Goal: Information Seeking & Learning: Learn about a topic

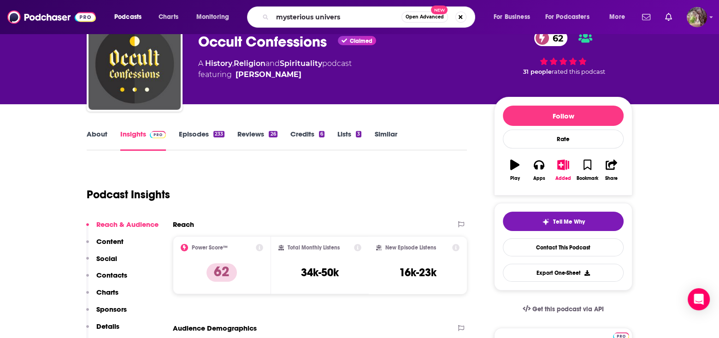
type input "mysterious universe"
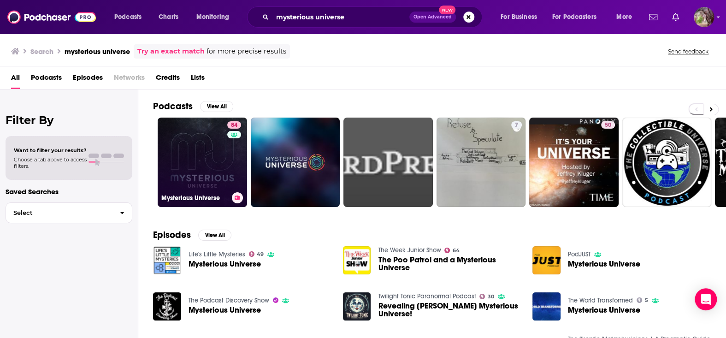
click at [186, 196] on h3 "Mysterious Universe" at bounding box center [194, 198] width 67 height 8
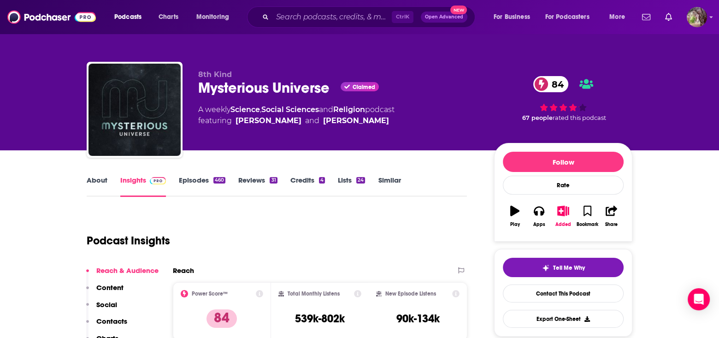
click at [94, 179] on link "About" at bounding box center [97, 186] width 21 height 21
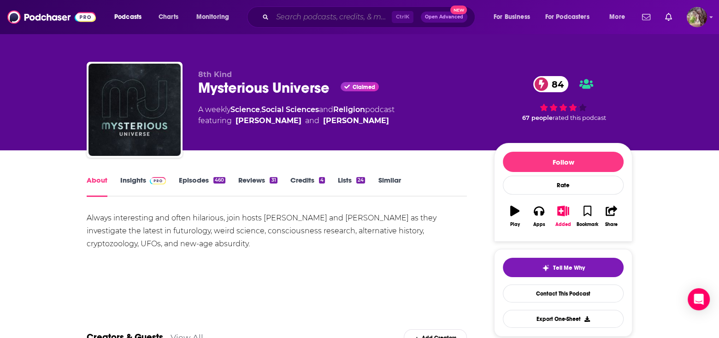
click at [294, 15] on input "Search podcasts, credits, & more..." at bounding box center [332, 17] width 119 height 15
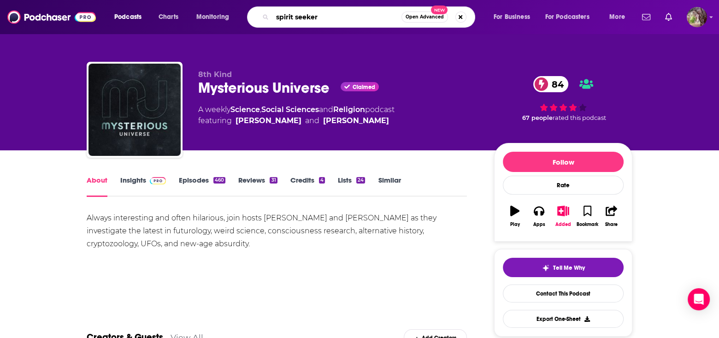
type input "spirit seekers"
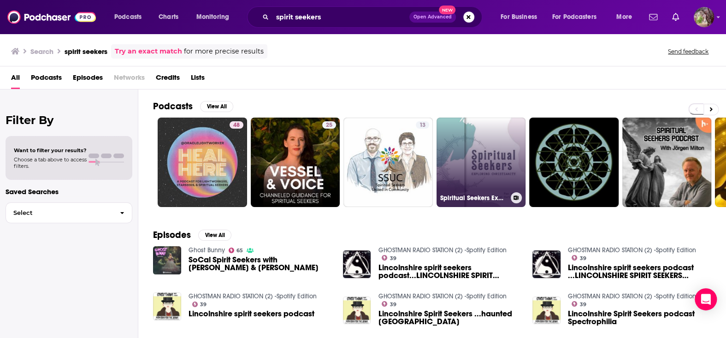
click at [481, 161] on link "Spiritual Seekers Exploring [DEMOGRAPHIC_DATA]" at bounding box center [481, 162] width 89 height 89
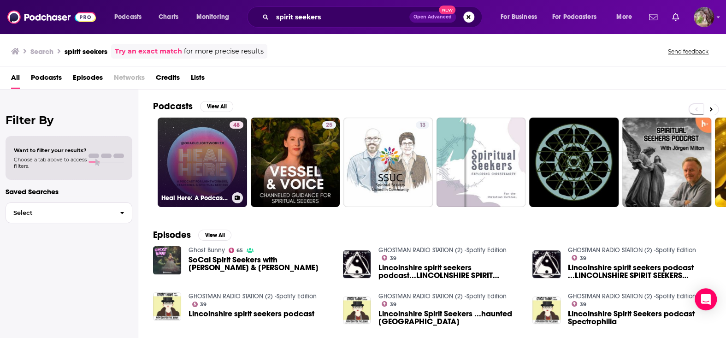
click at [198, 166] on link "48 Heal Here: A Podcast for Lightworkers, Healers, & Spiritual Seekers" at bounding box center [202, 162] width 89 height 89
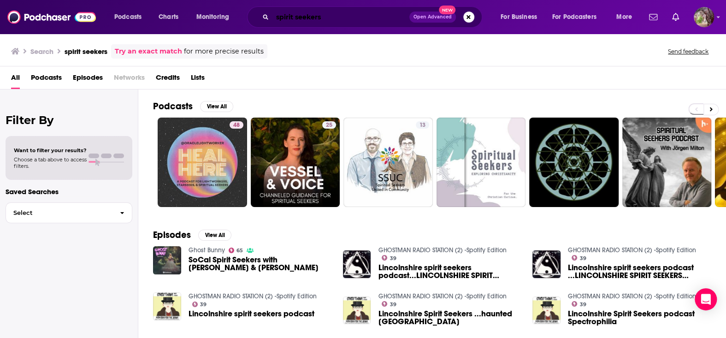
click at [338, 17] on input "spirit seekers" at bounding box center [341, 17] width 137 height 15
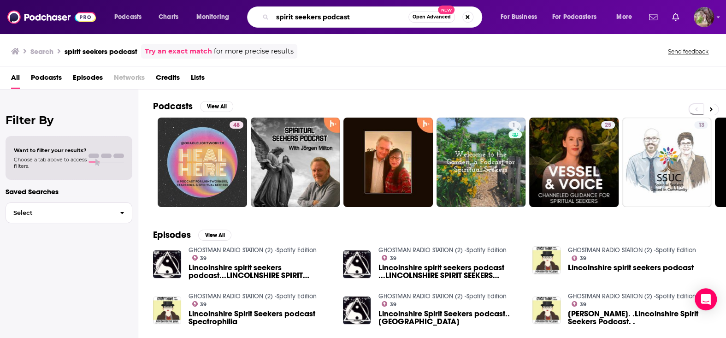
drag, startPoint x: 356, startPoint y: 14, endPoint x: 257, endPoint y: 19, distance: 99.8
click at [257, 19] on div "spirit seekers podcast Open Advanced New" at bounding box center [364, 16] width 235 height 21
type input "midnight, on earth"
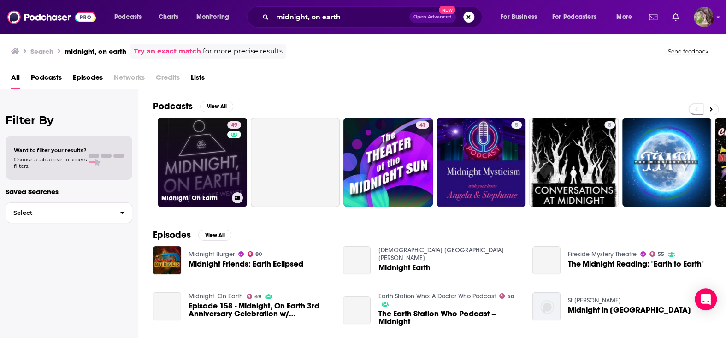
click at [207, 143] on link "49 Midnight, On Earth" at bounding box center [202, 162] width 89 height 89
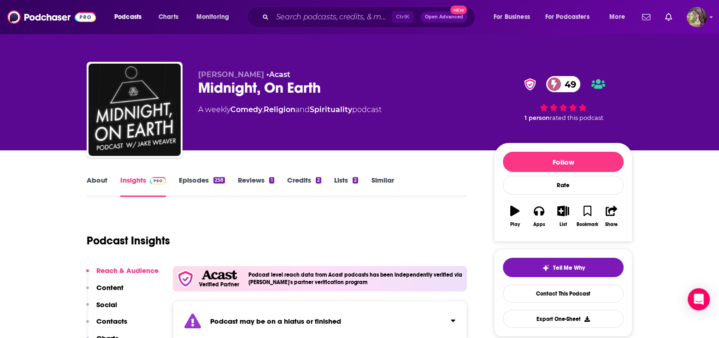
click at [95, 179] on link "About" at bounding box center [97, 186] width 21 height 21
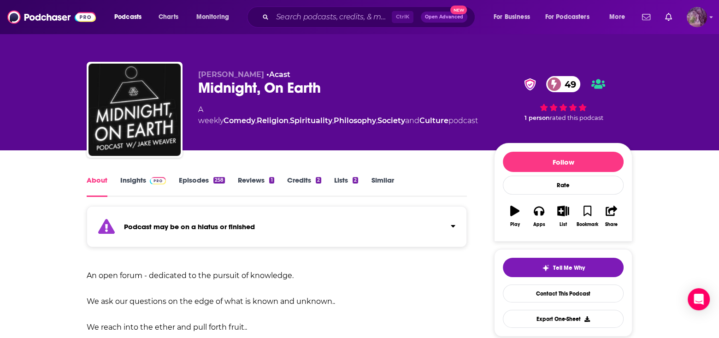
click at [700, 19] on img "Logged in as MSanz" at bounding box center [697, 17] width 20 height 20
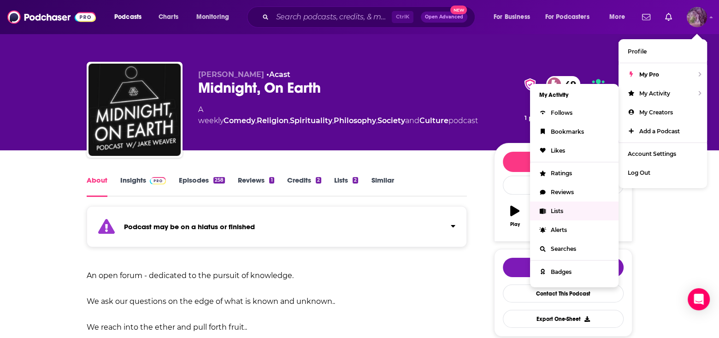
click at [556, 210] on span "Lists" at bounding box center [557, 211] width 12 height 7
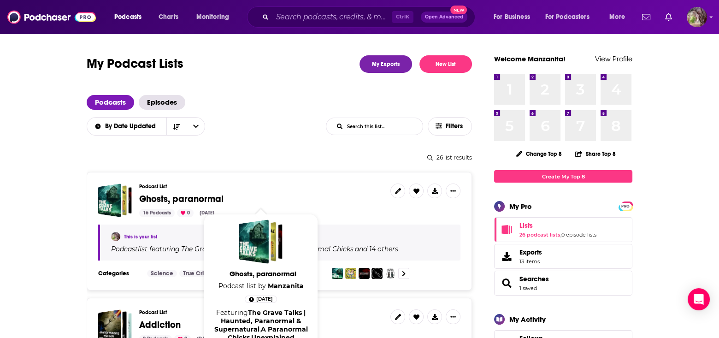
click at [156, 196] on span "Ghosts, paranormal" at bounding box center [181, 199] width 84 height 12
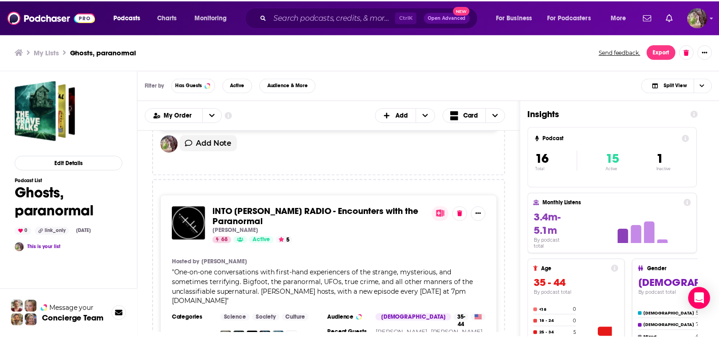
scroll to position [599, 0]
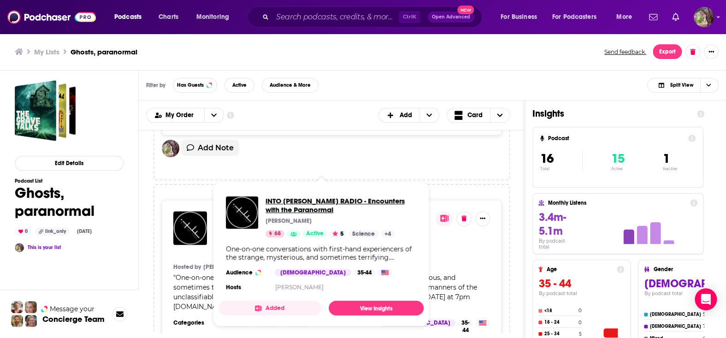
click at [281, 200] on span "iNTO [PERSON_NAME] RADIO - Encounters with the Paranormal" at bounding box center [341, 205] width 151 height 18
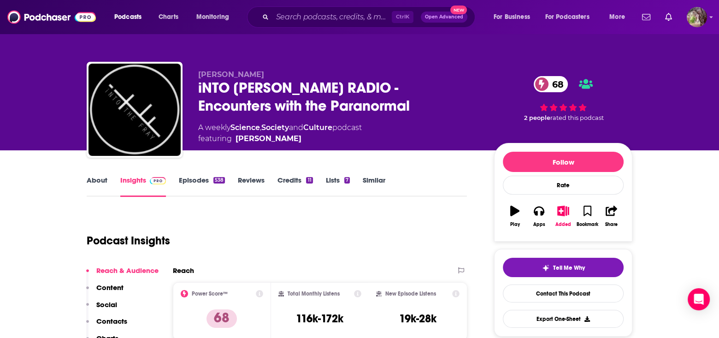
click at [93, 178] on link "About" at bounding box center [97, 186] width 21 height 21
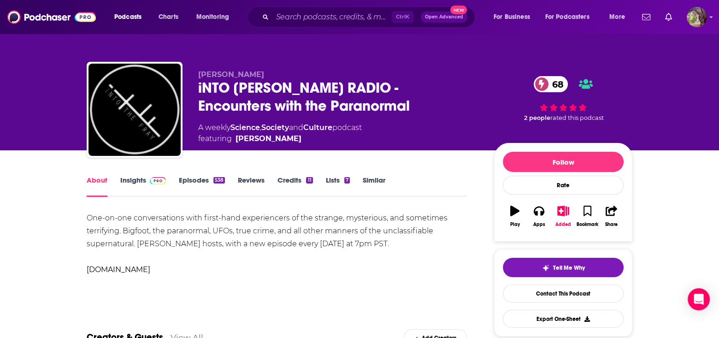
click at [190, 181] on link "Episodes 538" at bounding box center [202, 186] width 46 height 21
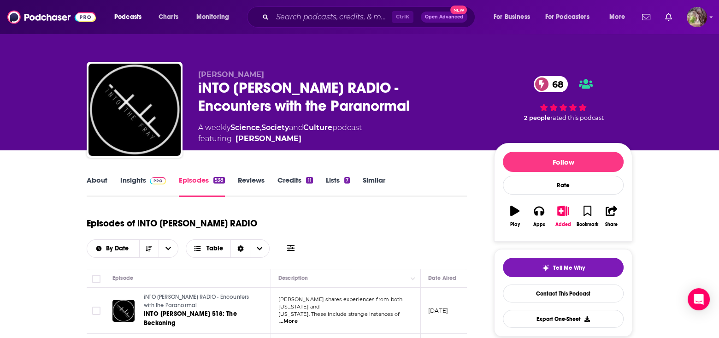
click at [136, 181] on link "Insights" at bounding box center [143, 186] width 46 height 21
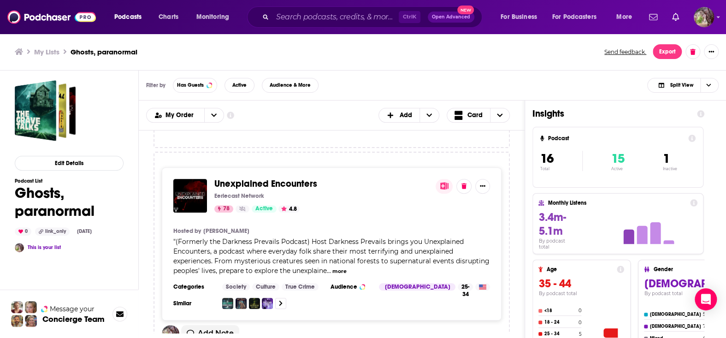
scroll to position [415, 0]
click at [341, 271] on button "more" at bounding box center [339, 271] width 14 height 8
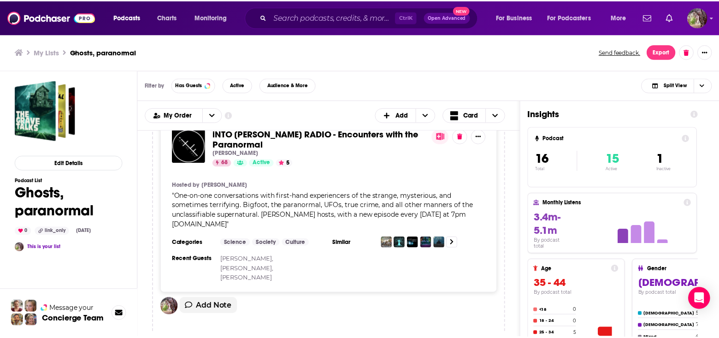
scroll to position [646, 0]
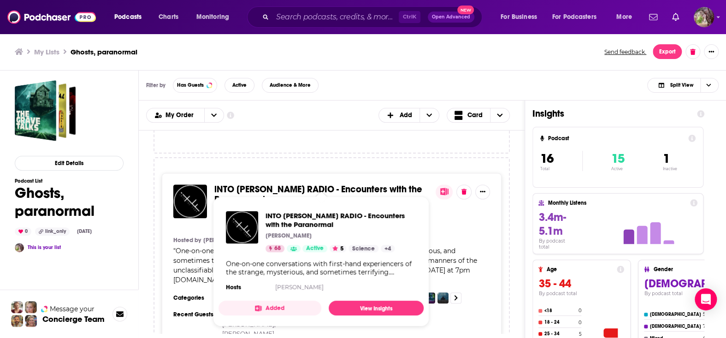
click at [251, 186] on span "iNTO [PERSON_NAME] RADIO - Encounters with the Paranormal" at bounding box center [318, 195] width 208 height 22
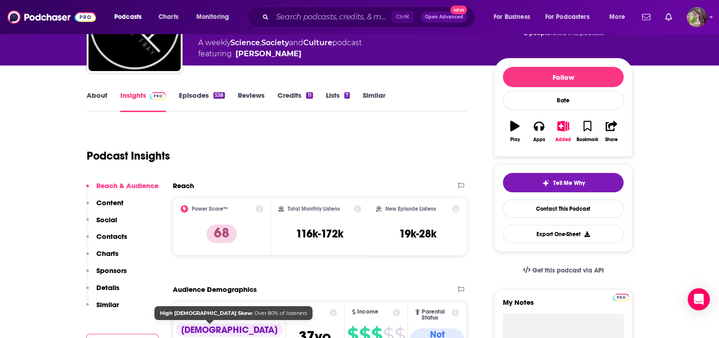
scroll to position [46, 0]
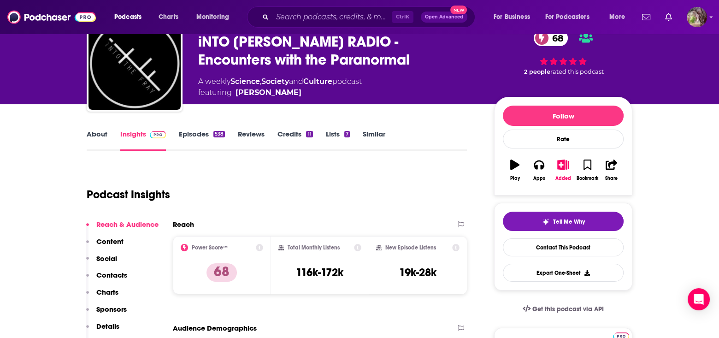
click at [96, 133] on link "About" at bounding box center [97, 140] width 21 height 21
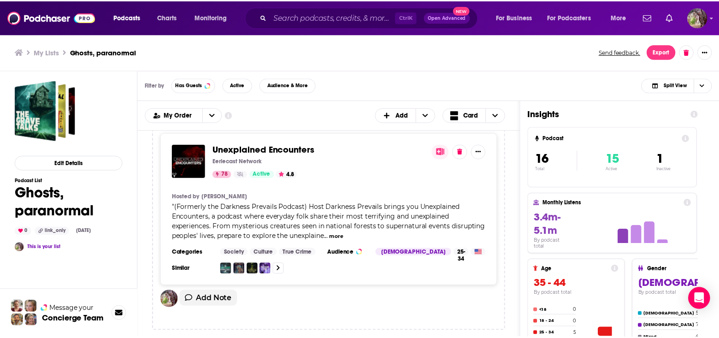
scroll to position [461, 0]
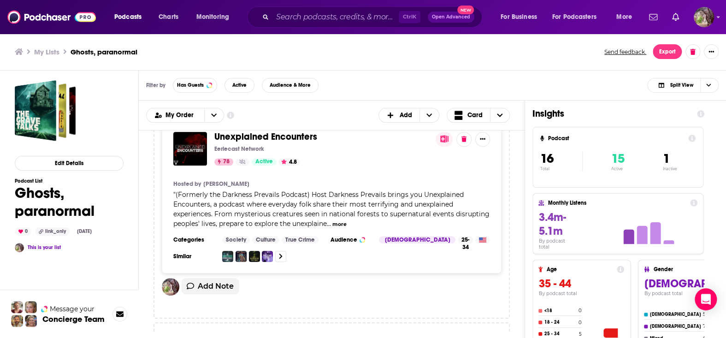
click at [247, 135] on span "Unexplained Encounters" at bounding box center [265, 137] width 103 height 12
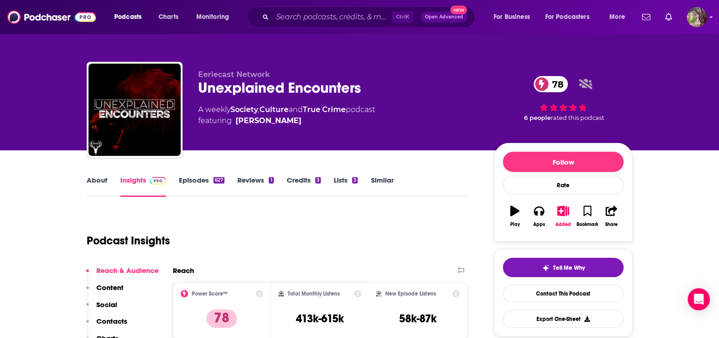
click at [95, 177] on link "About" at bounding box center [97, 186] width 21 height 21
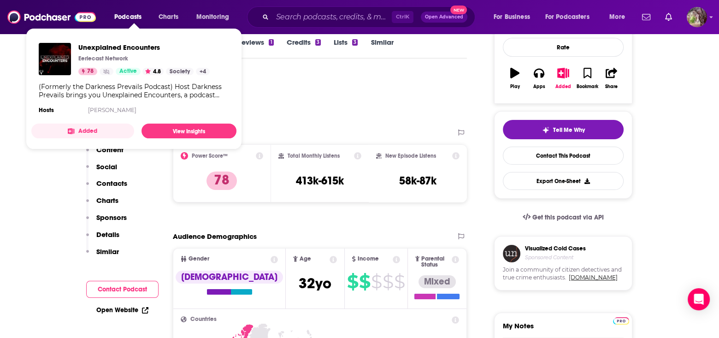
scroll to position [138, 0]
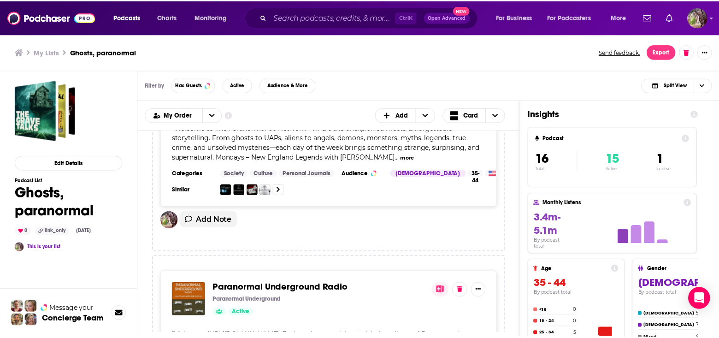
scroll to position [2281, 0]
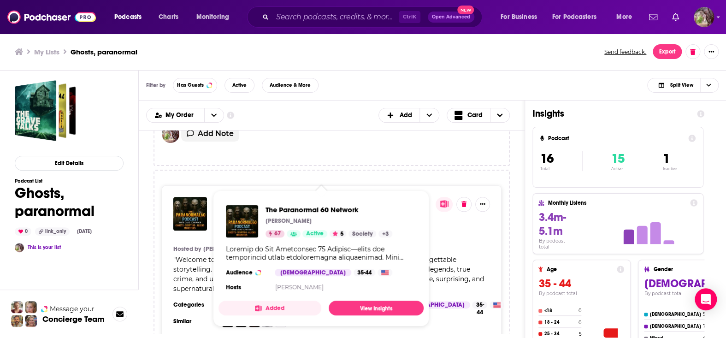
click at [245, 196] on span "The Paranormal 60 Network" at bounding box center [273, 202] width 118 height 12
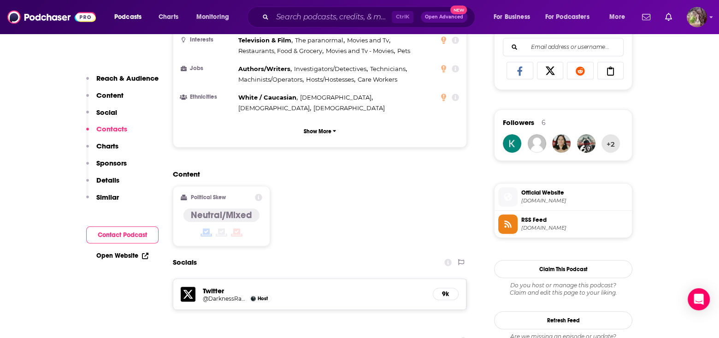
scroll to position [599, 0]
click at [536, 197] on span "[DOMAIN_NAME]" at bounding box center [575, 200] width 107 height 7
click at [530, 218] on span "RSS Feed" at bounding box center [575, 220] width 107 height 8
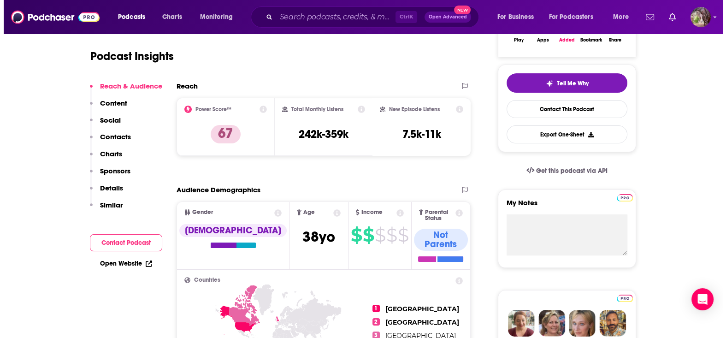
scroll to position [0, 0]
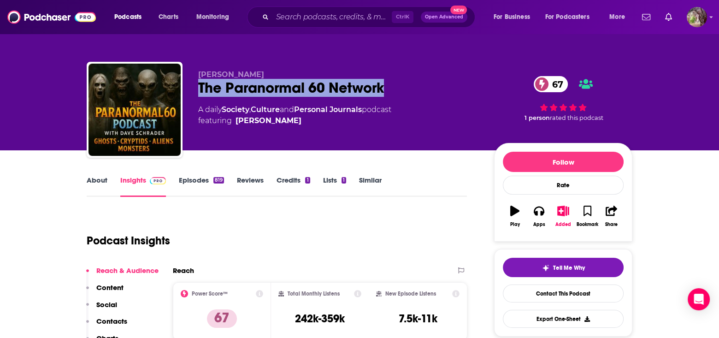
drag, startPoint x: 387, startPoint y: 89, endPoint x: 207, endPoint y: 90, distance: 180.3
click at [195, 90] on div "[PERSON_NAME] The Paranormal 60 Network 67 A daily Society , Culture and Person…" at bounding box center [360, 112] width 546 height 100
copy h2 "The Paranormal 60 Network"
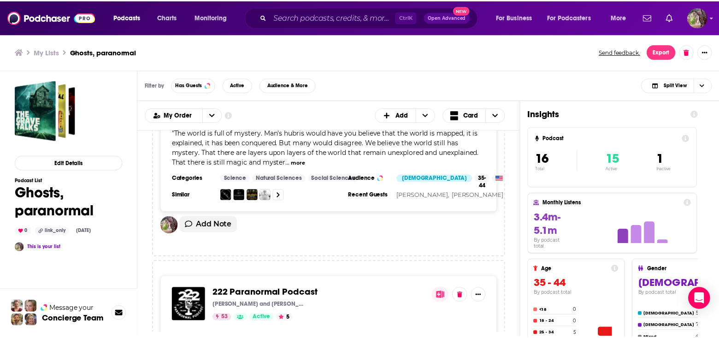
scroll to position [1476, 0]
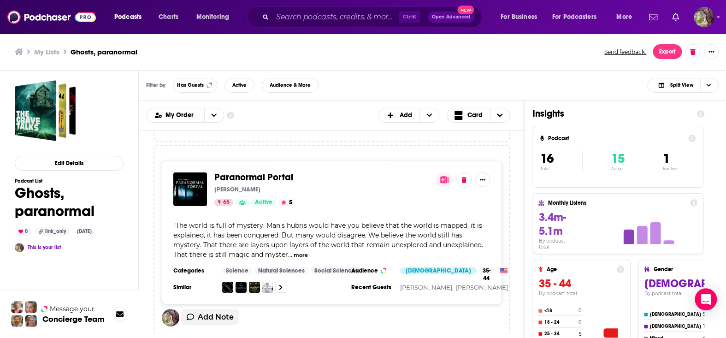
click at [301, 251] on button "more" at bounding box center [301, 255] width 14 height 8
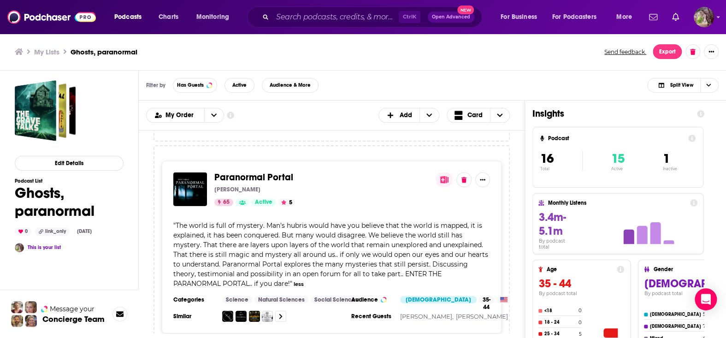
click at [260, 178] on span "Paranormal Portal" at bounding box center [253, 178] width 79 height 12
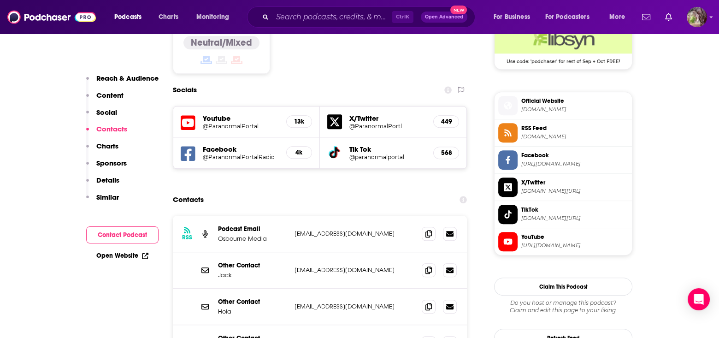
scroll to position [784, 0]
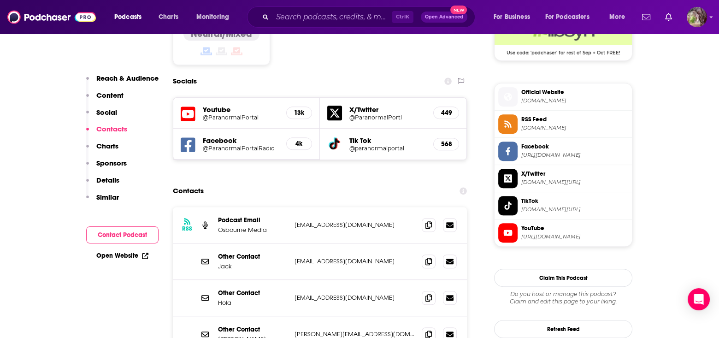
click at [544, 229] on span "YouTube" at bounding box center [575, 228] width 107 height 8
click at [311, 19] on input "Search podcasts, credits, & more..." at bounding box center [332, 17] width 119 height 15
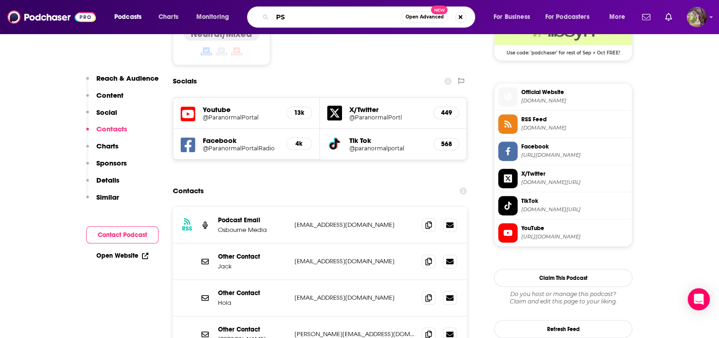
type input "PSI"
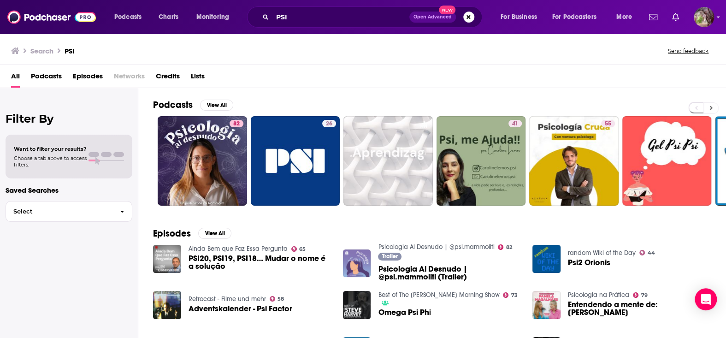
click at [711, 108] on icon at bounding box center [711, 108] width 3 height 4
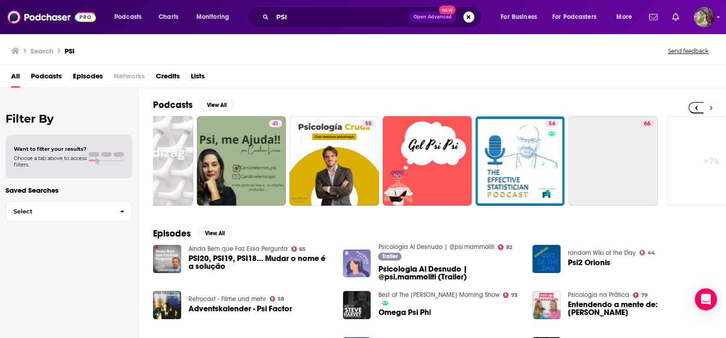
scroll to position [0, 274]
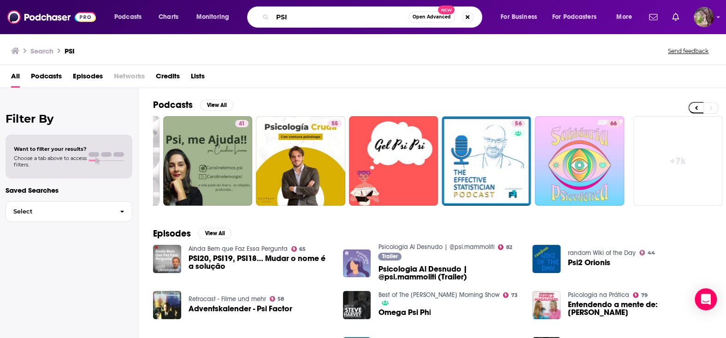
drag, startPoint x: 298, startPoint y: 18, endPoint x: 273, endPoint y: 19, distance: 25.0
click at [273, 19] on input "PSI" at bounding box center [341, 17] width 136 height 15
click at [111, 279] on div "Filter By Want to filter your results? Choose a tab above to access filters. Sa…" at bounding box center [69, 257] width 138 height 338
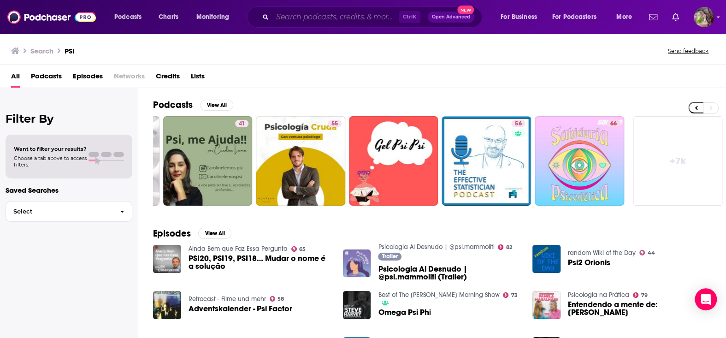
click at [279, 23] on input "Search podcasts, credits, & more..." at bounding box center [336, 17] width 126 height 15
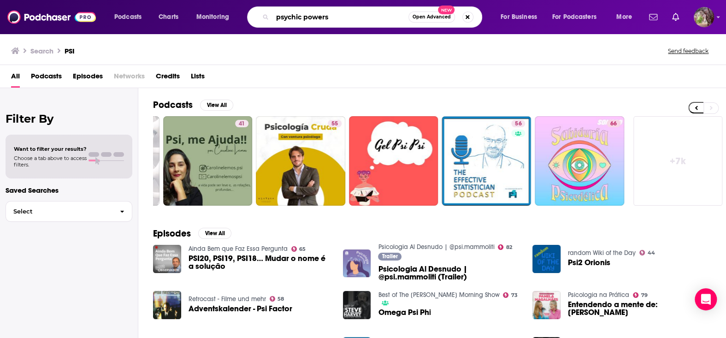
type input "psychic powers"
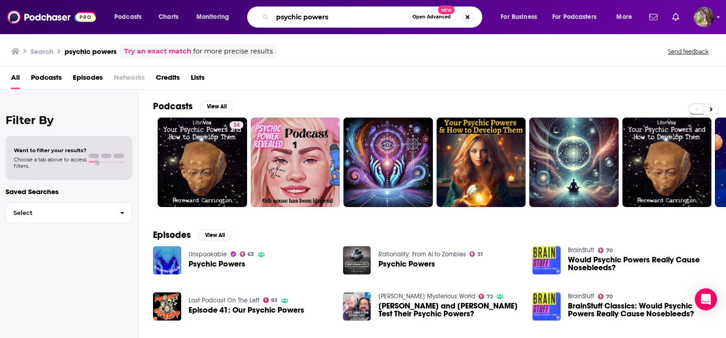
drag, startPoint x: 343, startPoint y: 21, endPoint x: 275, endPoint y: 18, distance: 67.8
click at [275, 18] on input "psychic powers" at bounding box center [341, 17] width 136 height 15
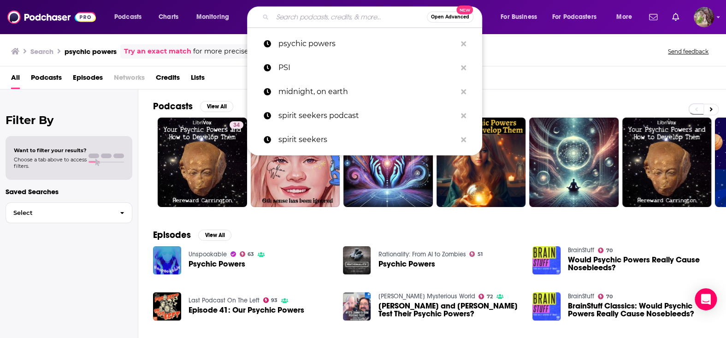
click at [625, 57] on div "Search psychic powers Try an exact match for more precise results Send feedback" at bounding box center [361, 51] width 700 height 14
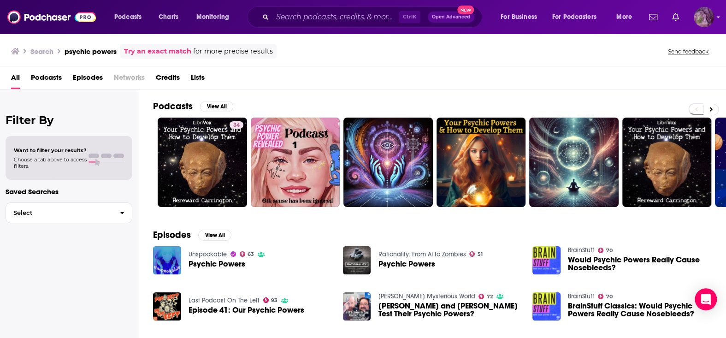
click at [703, 21] on img "Logged in as MSanz" at bounding box center [704, 17] width 20 height 20
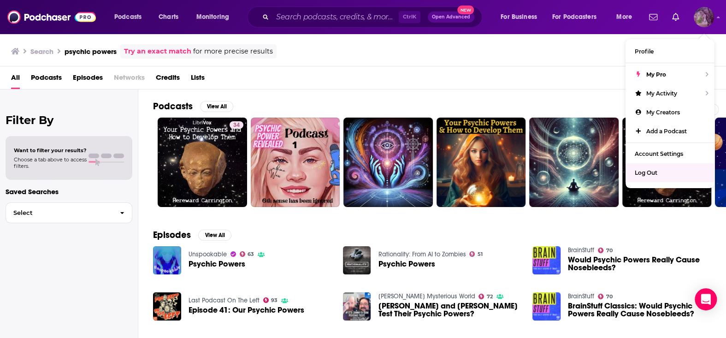
click at [644, 171] on span "Log Out" at bounding box center [646, 172] width 23 height 7
